Goal: Check status: Check status

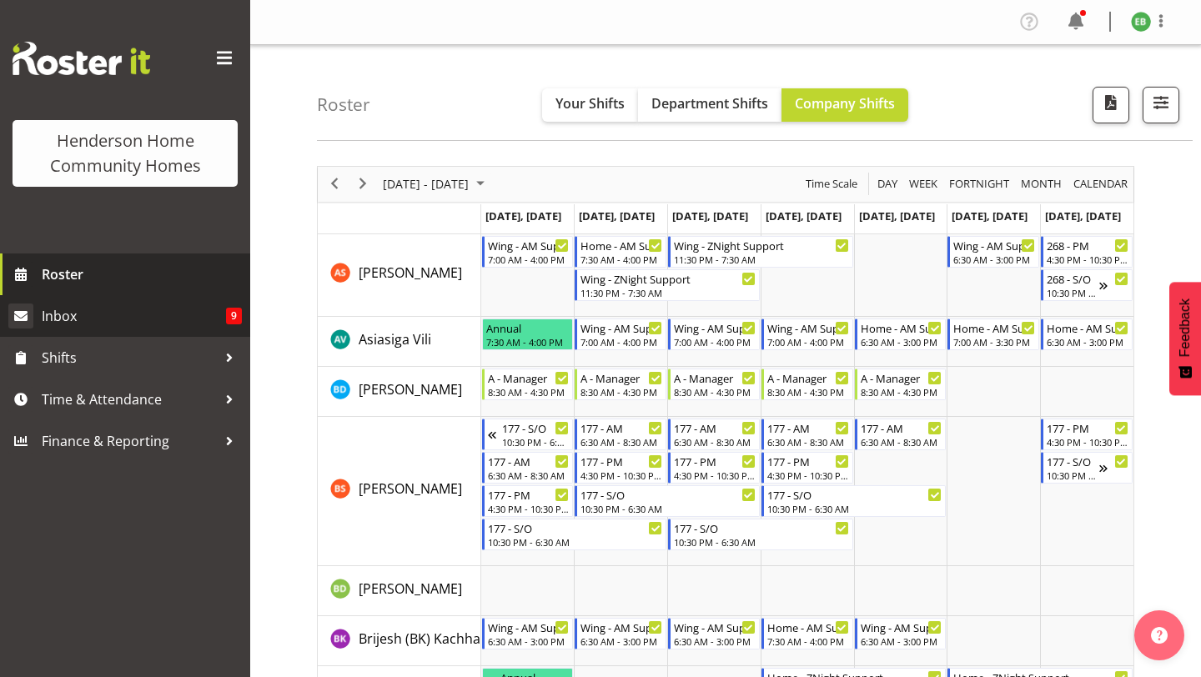
scroll to position [1112, 0]
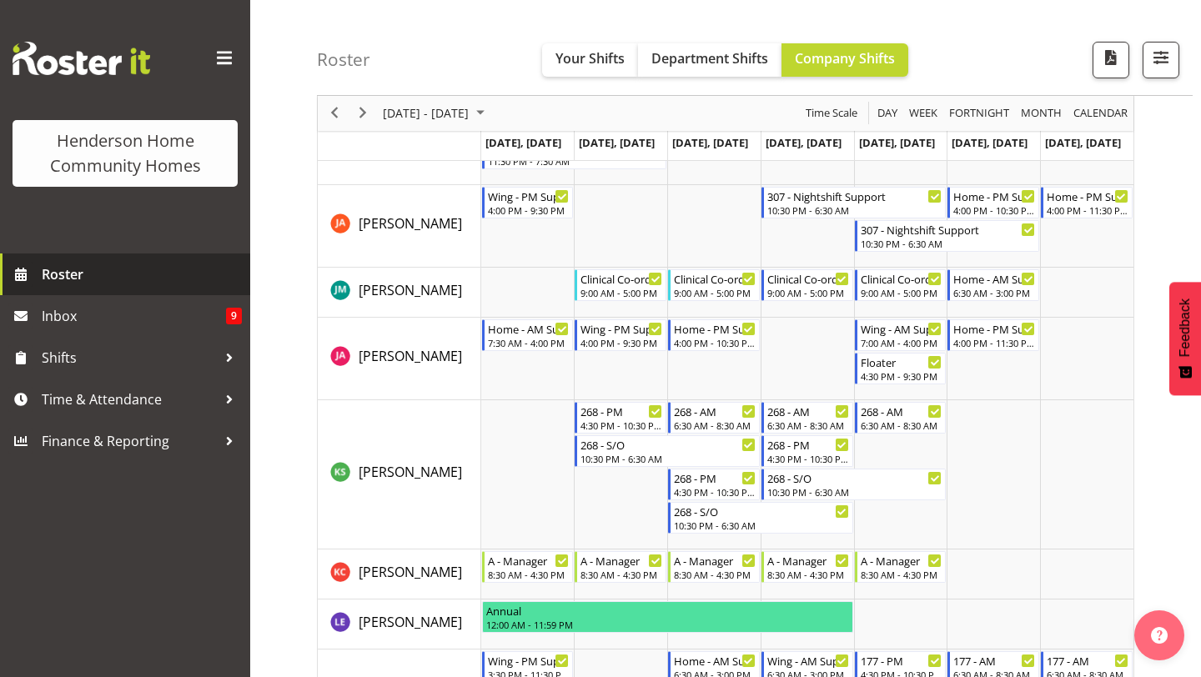
click at [88, 282] on span "Roster" at bounding box center [142, 274] width 200 height 25
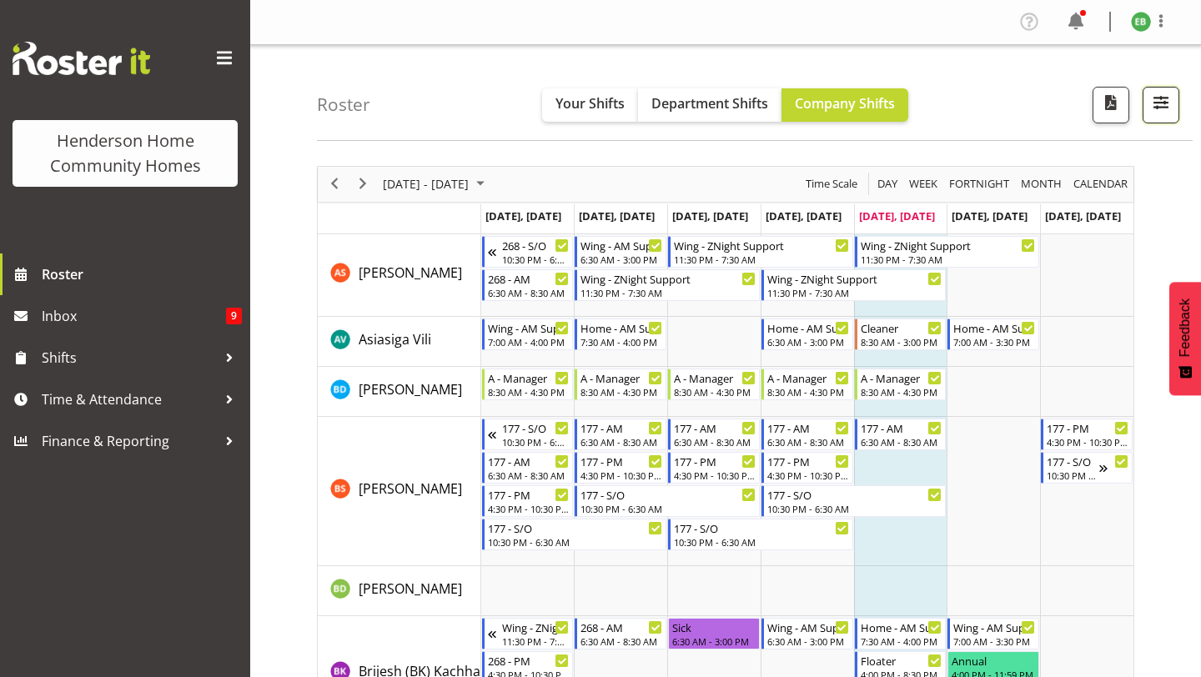
click at [1158, 99] on span "button" at bounding box center [1162, 103] width 22 height 22
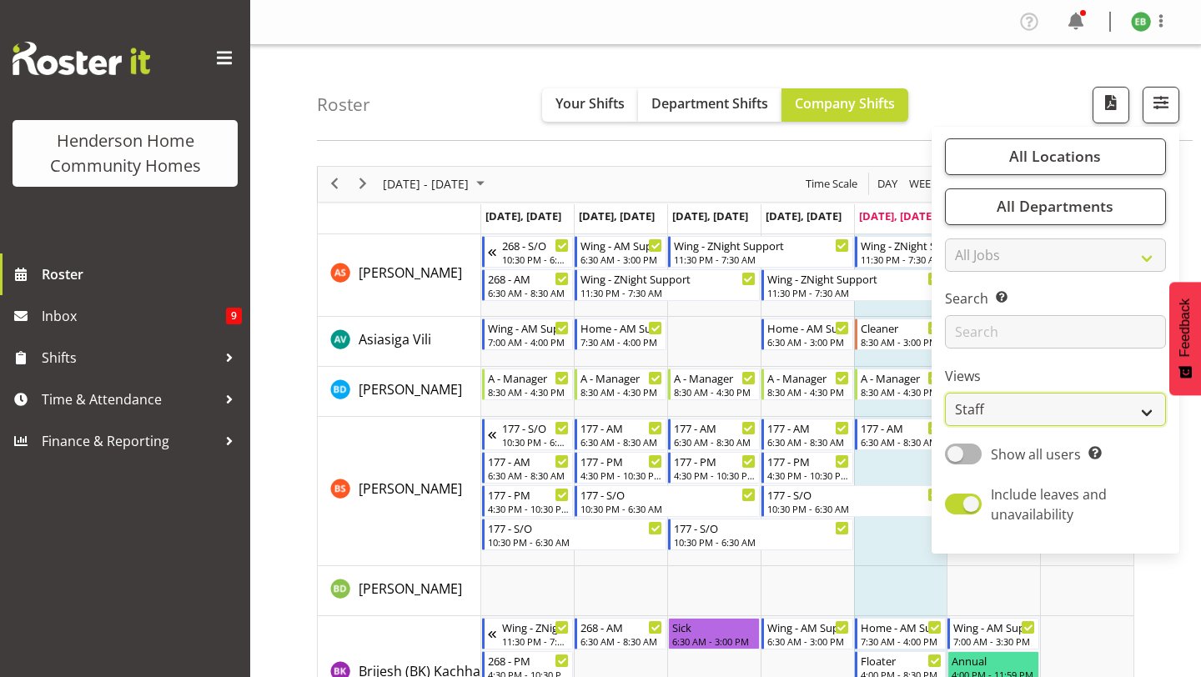
click at [1002, 417] on select "Staff Role Shift - Horizontal Shift - Vertical Staff - Location" at bounding box center [1055, 409] width 221 height 33
select select "role"
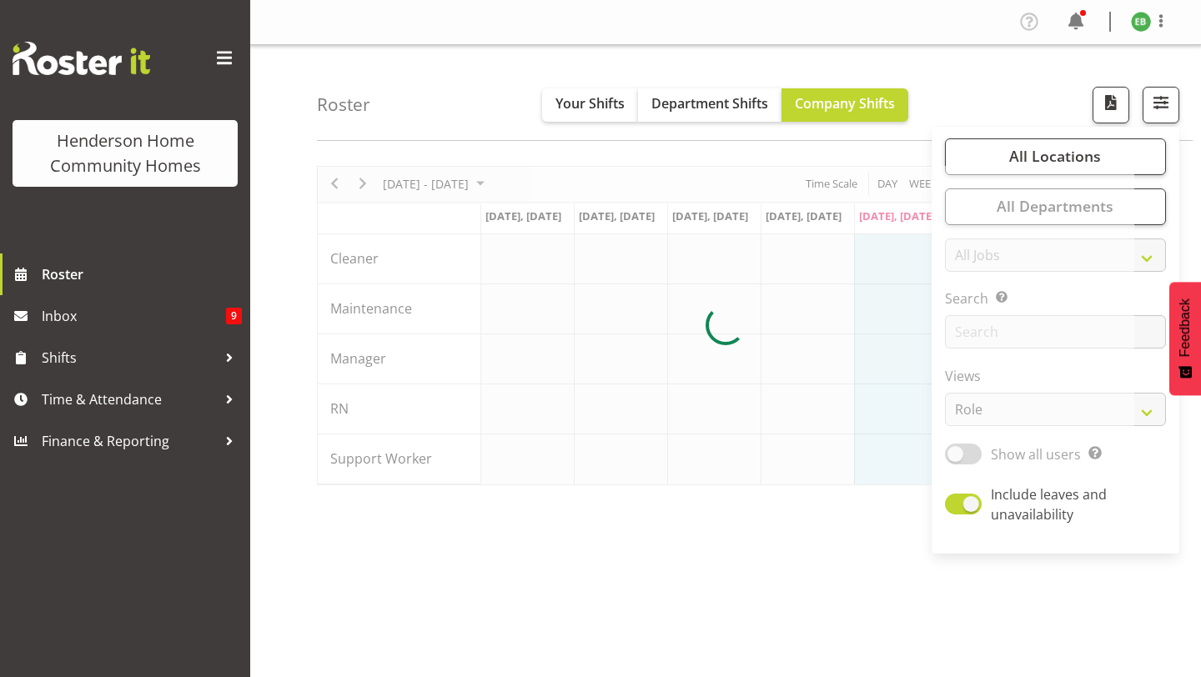
click at [913, 143] on div "Roster Your Shifts Department Shifts Company Shifts All Locations Clear 177 Hal…" at bounding box center [725, 433] width 951 height 776
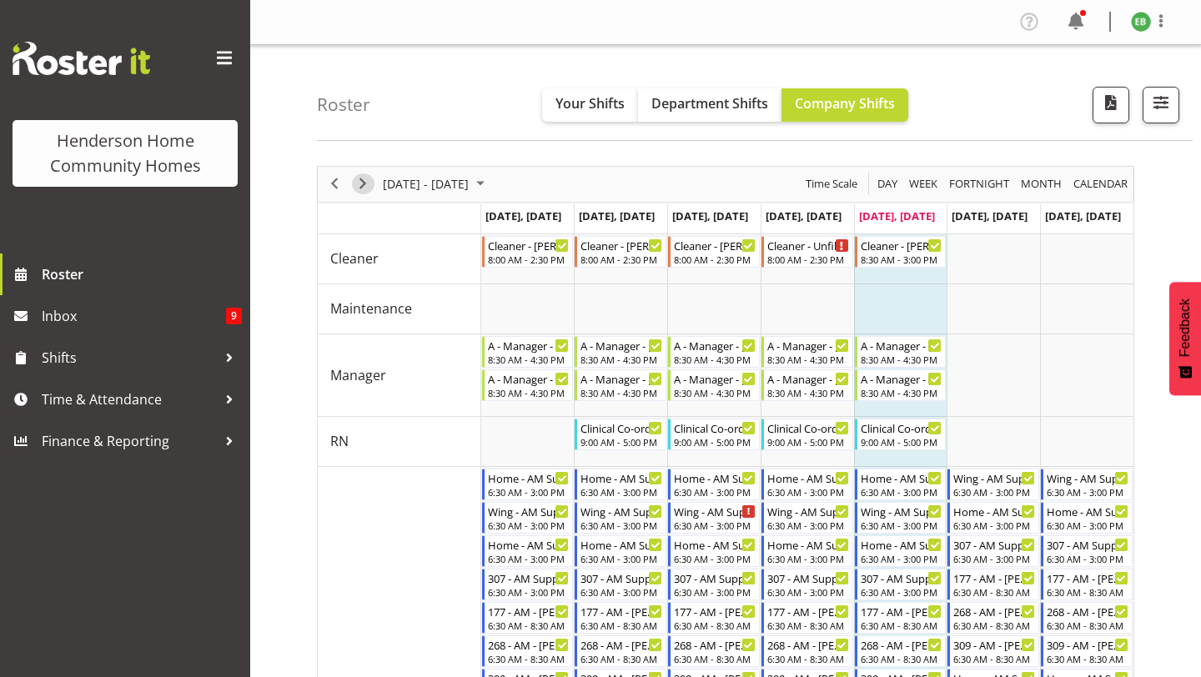
click at [361, 185] on span "Next" at bounding box center [363, 184] width 20 height 21
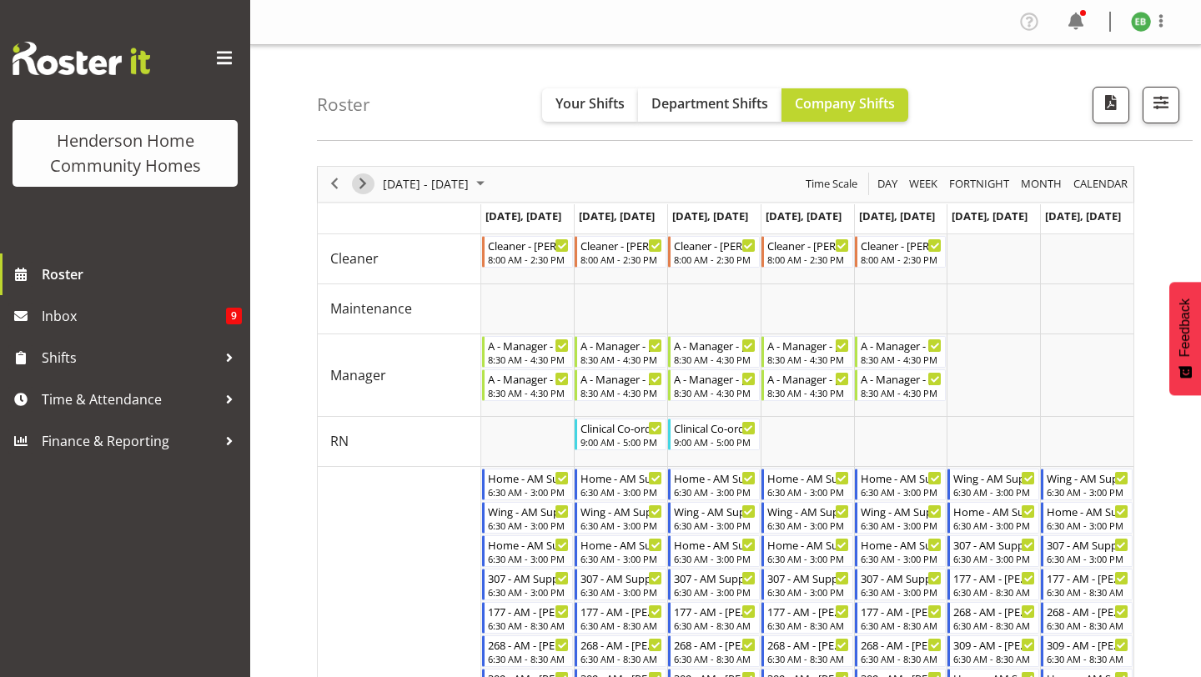
click at [365, 190] on span "Next" at bounding box center [363, 184] width 20 height 21
click at [372, 182] on span "Next" at bounding box center [363, 184] width 20 height 21
click at [350, 181] on div "next period" at bounding box center [363, 184] width 28 height 35
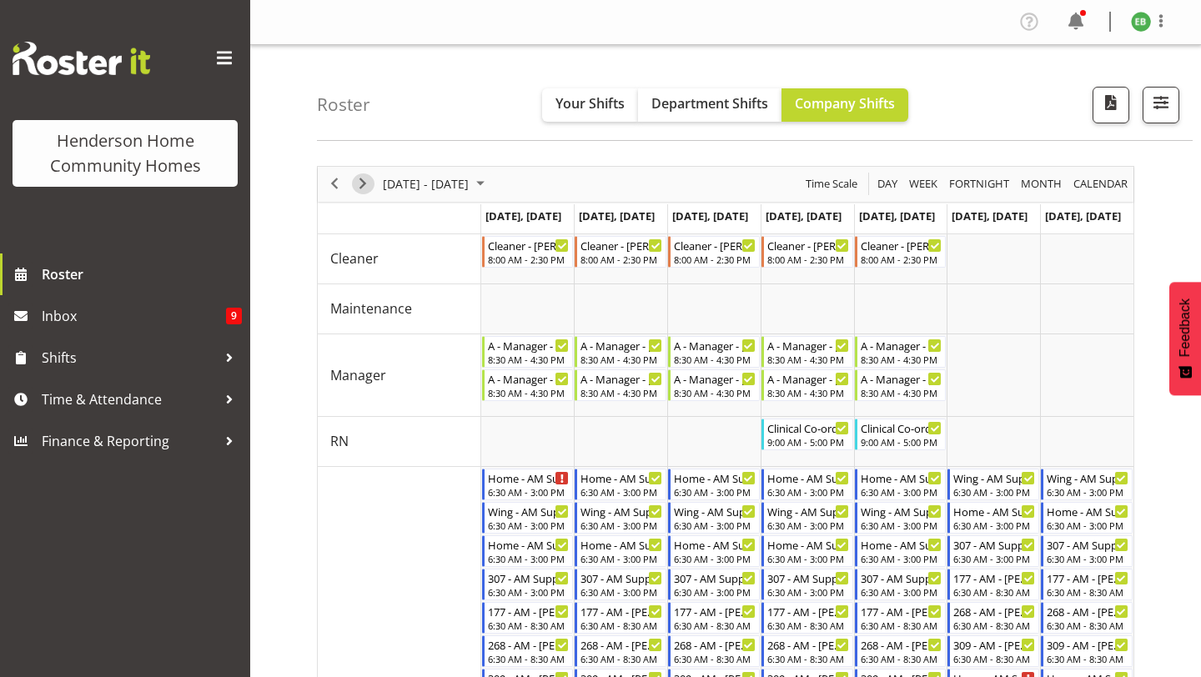
click at [362, 189] on span "Next" at bounding box center [363, 184] width 20 height 21
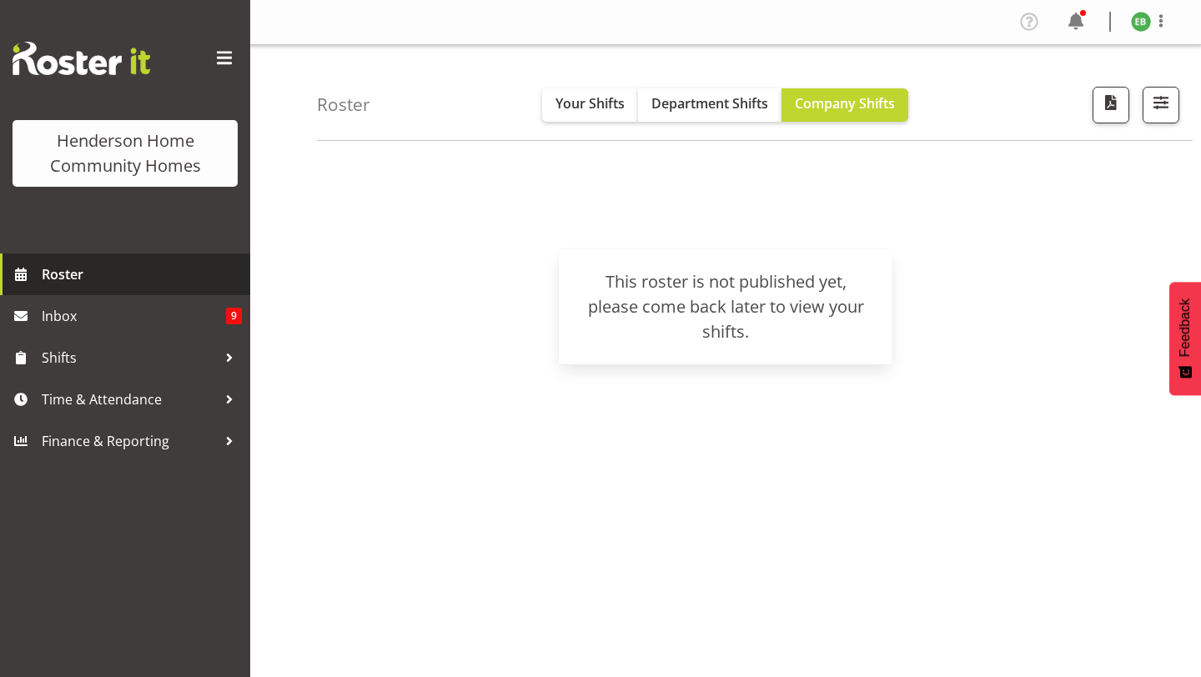
click at [174, 278] on span "Roster" at bounding box center [142, 274] width 200 height 25
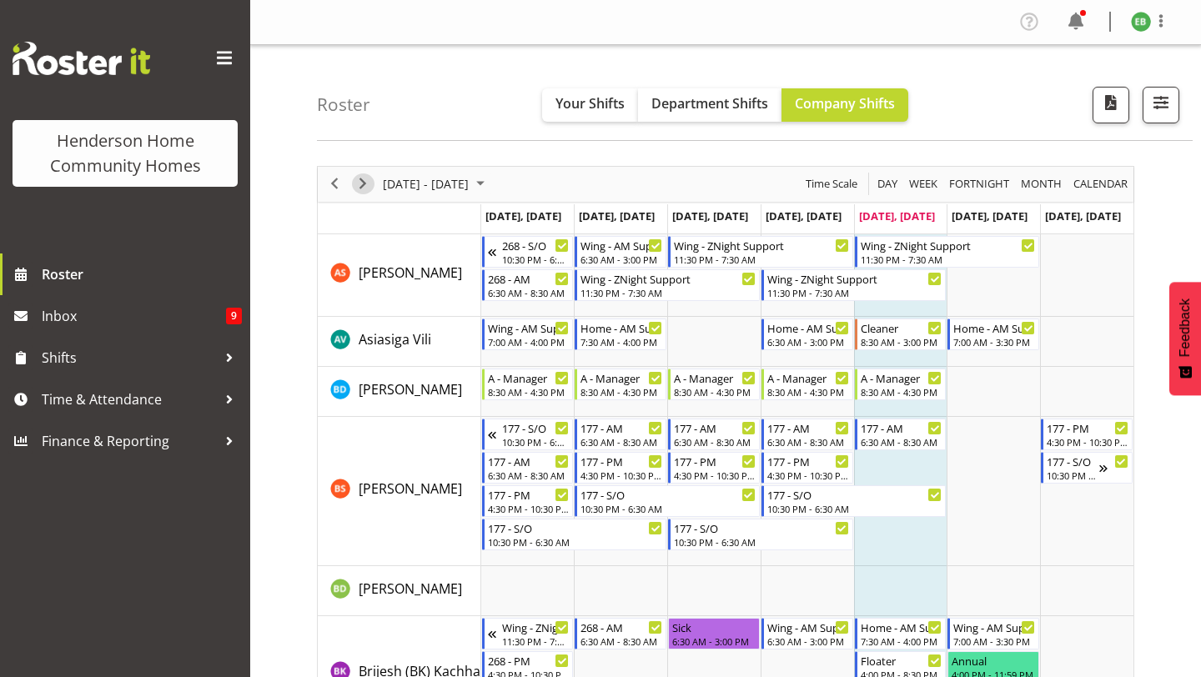
click at [364, 185] on span "Next" at bounding box center [363, 184] width 20 height 21
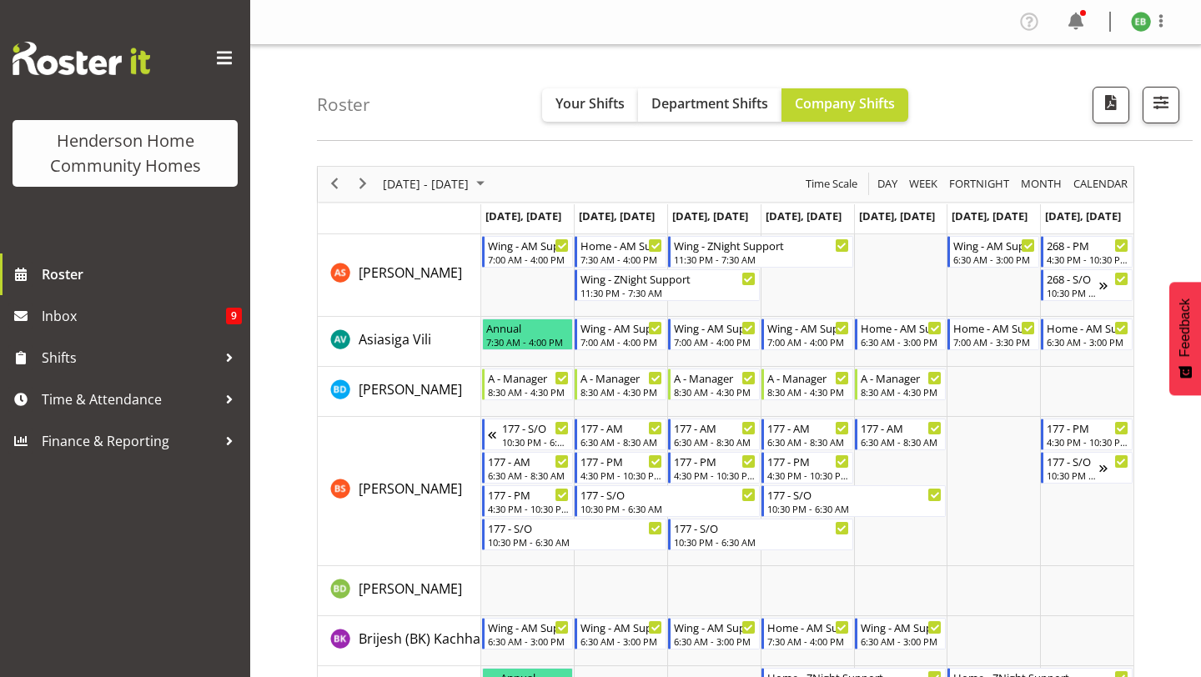
click at [362, 185] on span "Next" at bounding box center [363, 184] width 20 height 21
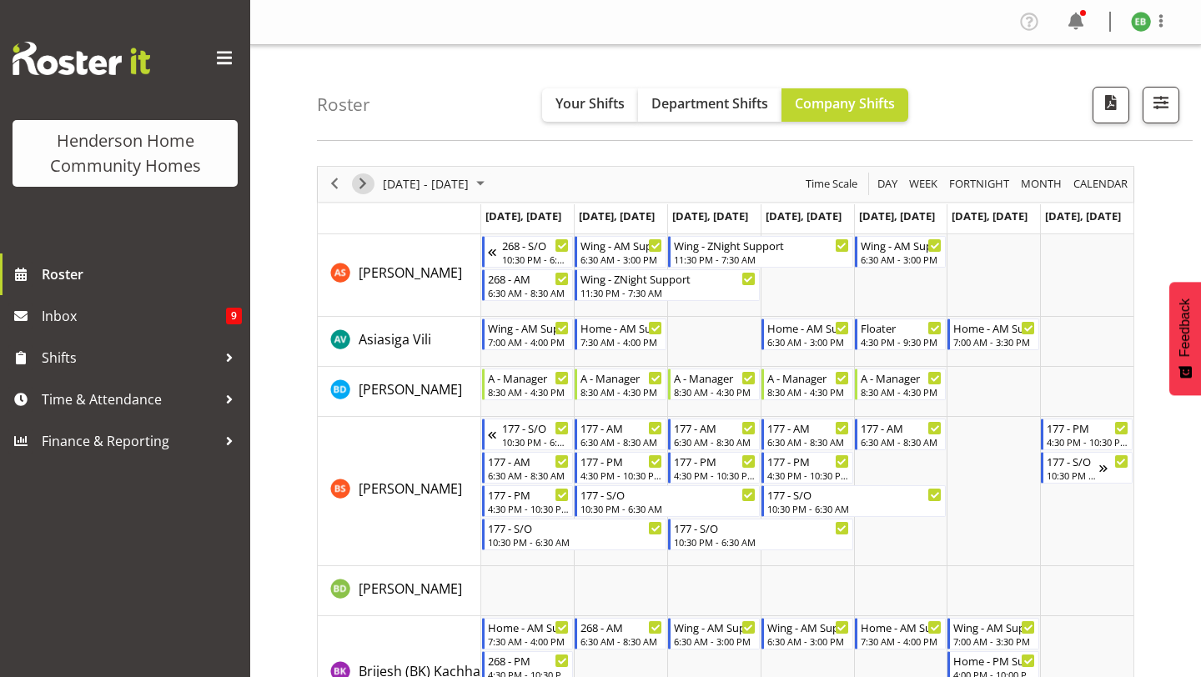
click at [363, 179] on span "Next" at bounding box center [363, 184] width 20 height 21
